Goal: Find contact information: Find contact information

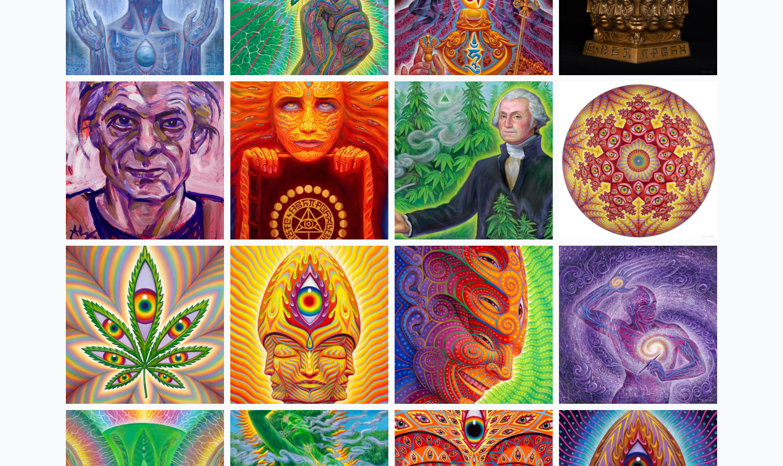
scroll to position [1667, 0]
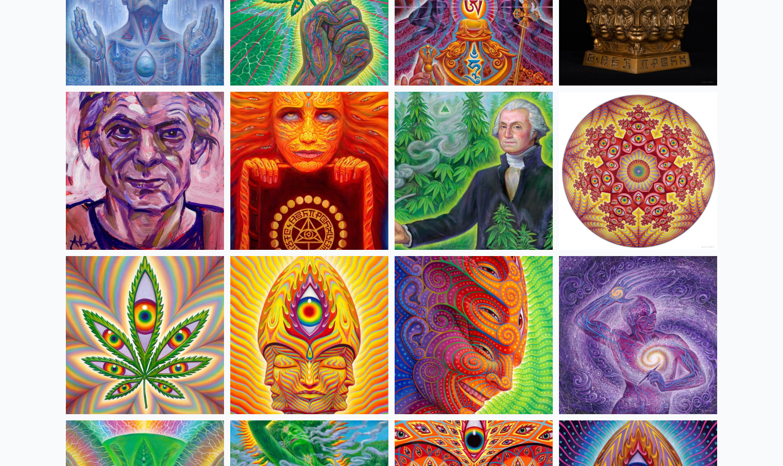
click at [463, 179] on img at bounding box center [473, 171] width 158 height 158
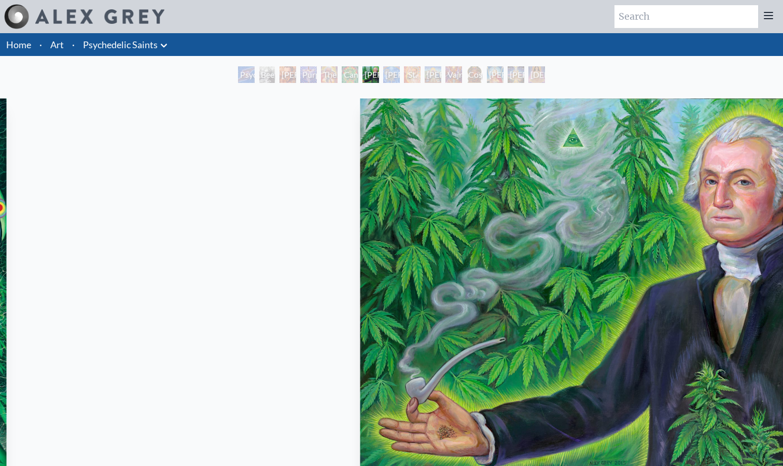
click at [588, 250] on img "7 / 15" at bounding box center [640, 284] width 561 height 373
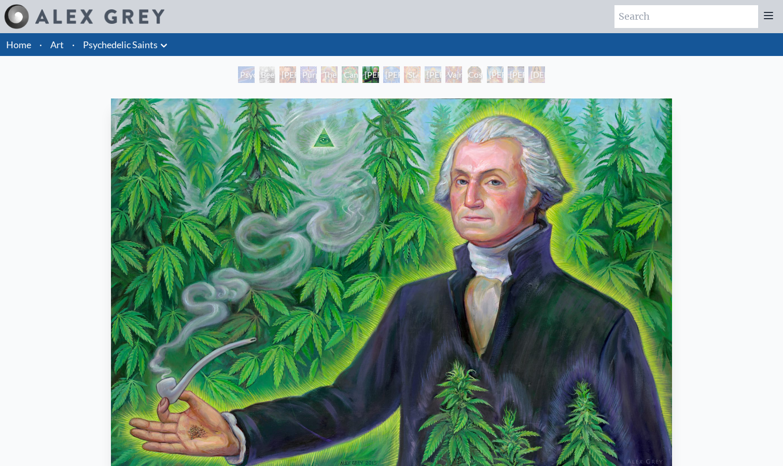
click at [782, 55] on html "Art Writings About" at bounding box center [391, 362] width 783 height 725
click at [404, 77] on div "St. [PERSON_NAME] & The LSD Revelation Revolution" at bounding box center [412, 74] width 17 height 17
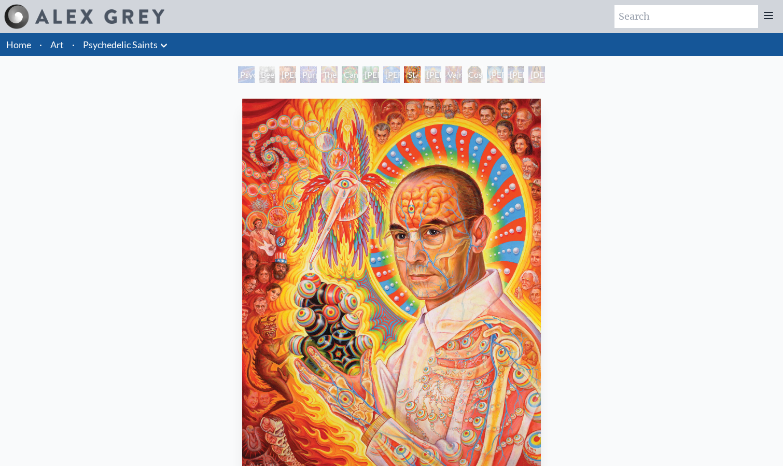
click at [404, 73] on div "St. [PERSON_NAME] & The LSD Revelation Revolution" at bounding box center [412, 74] width 17 height 17
click at [483, 75] on div "Cosmic [DEMOGRAPHIC_DATA]" at bounding box center [474, 74] width 17 height 17
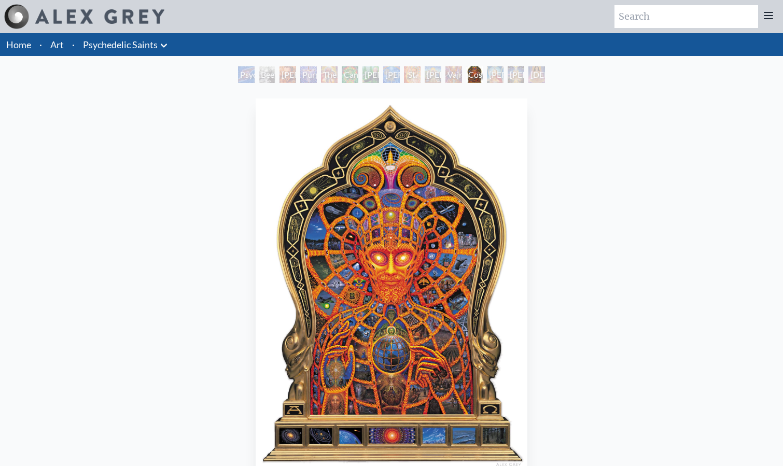
click at [29, 50] on link "Home" at bounding box center [18, 44] width 25 height 11
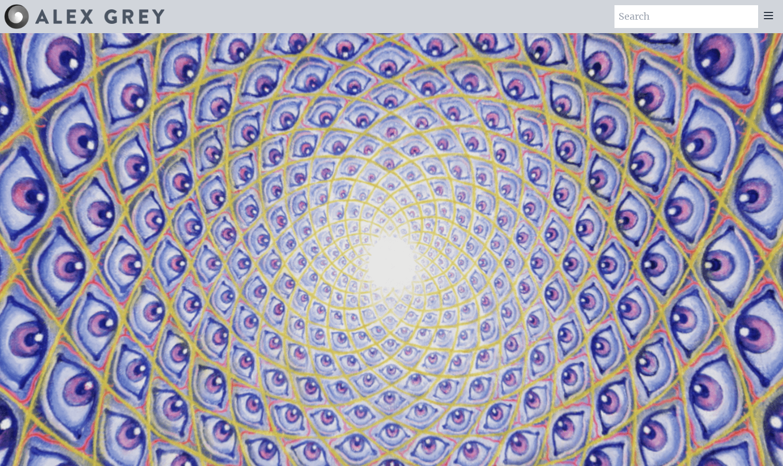
click at [774, 21] on div at bounding box center [768, 16] width 21 height 23
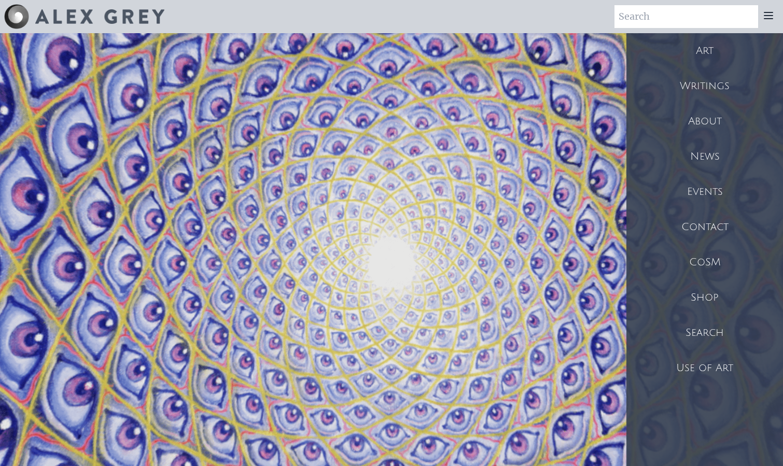
click at [698, 361] on div "Use of Art" at bounding box center [704, 367] width 157 height 35
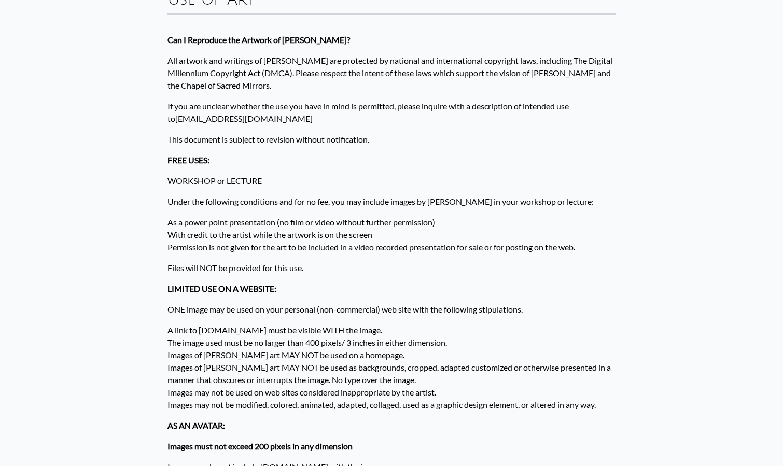
scroll to position [60, 0]
drag, startPoint x: 240, startPoint y: 116, endPoint x: 158, endPoint y: 121, distance: 82.5
copy p "info@alexgrey.com"
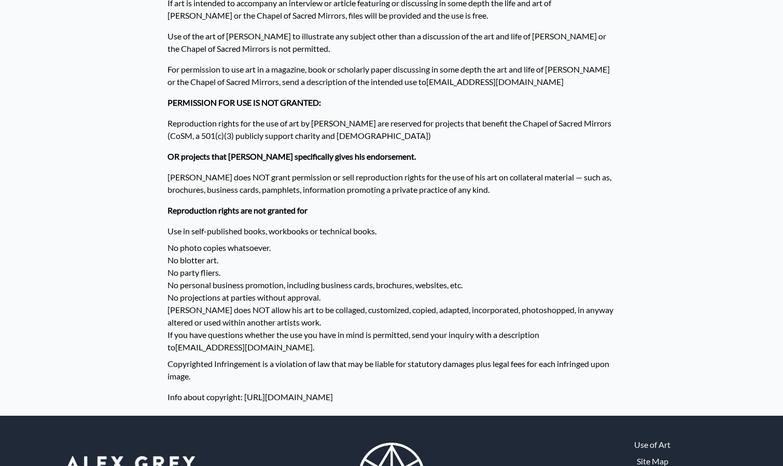
scroll to position [752, 0]
